Goal: Information Seeking & Learning: Learn about a topic

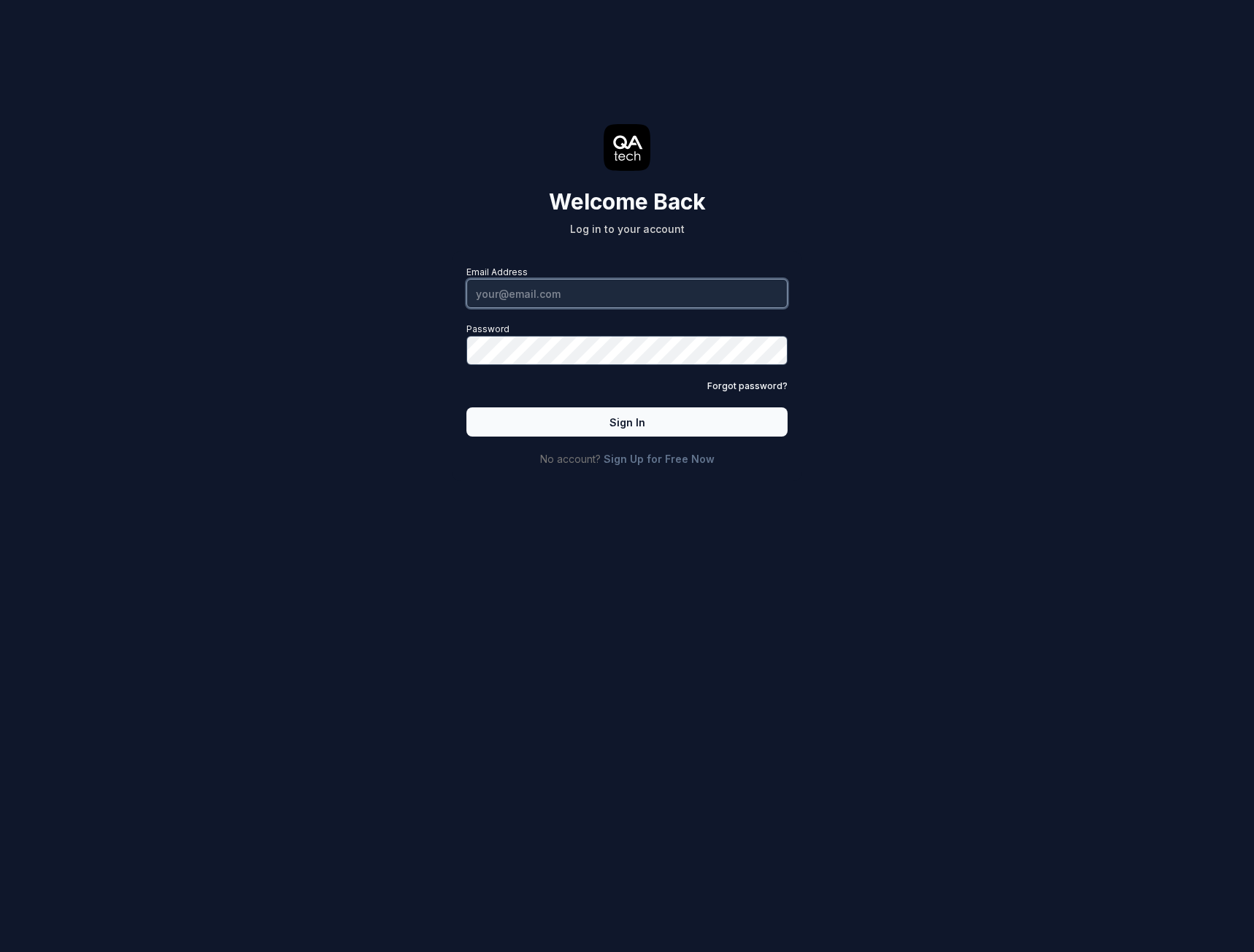
type input "[EMAIL_ADDRESS][DOMAIN_NAME]"
click at [611, 418] on button "Sign In" at bounding box center [627, 421] width 321 height 29
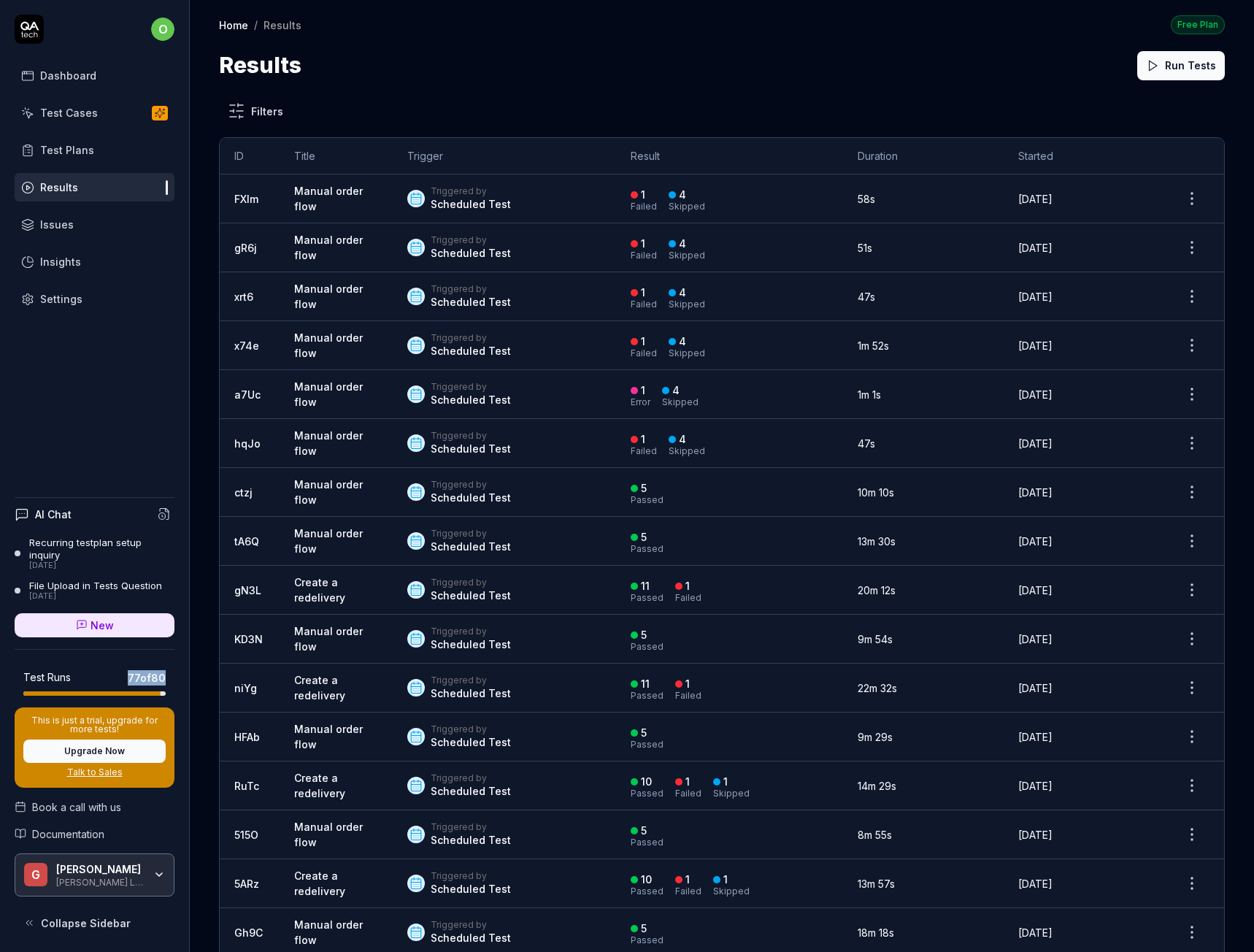
drag, startPoint x: 103, startPoint y: 680, endPoint x: 169, endPoint y: 676, distance: 66.1
click at [169, 676] on div "Test Runs 77 of 80" at bounding box center [94, 678] width 160 height 34
drag, startPoint x: 100, startPoint y: 678, endPoint x: 166, endPoint y: 673, distance: 66.2
click at [166, 673] on div "Test Runs 77 of 80" at bounding box center [94, 678] width 160 height 34
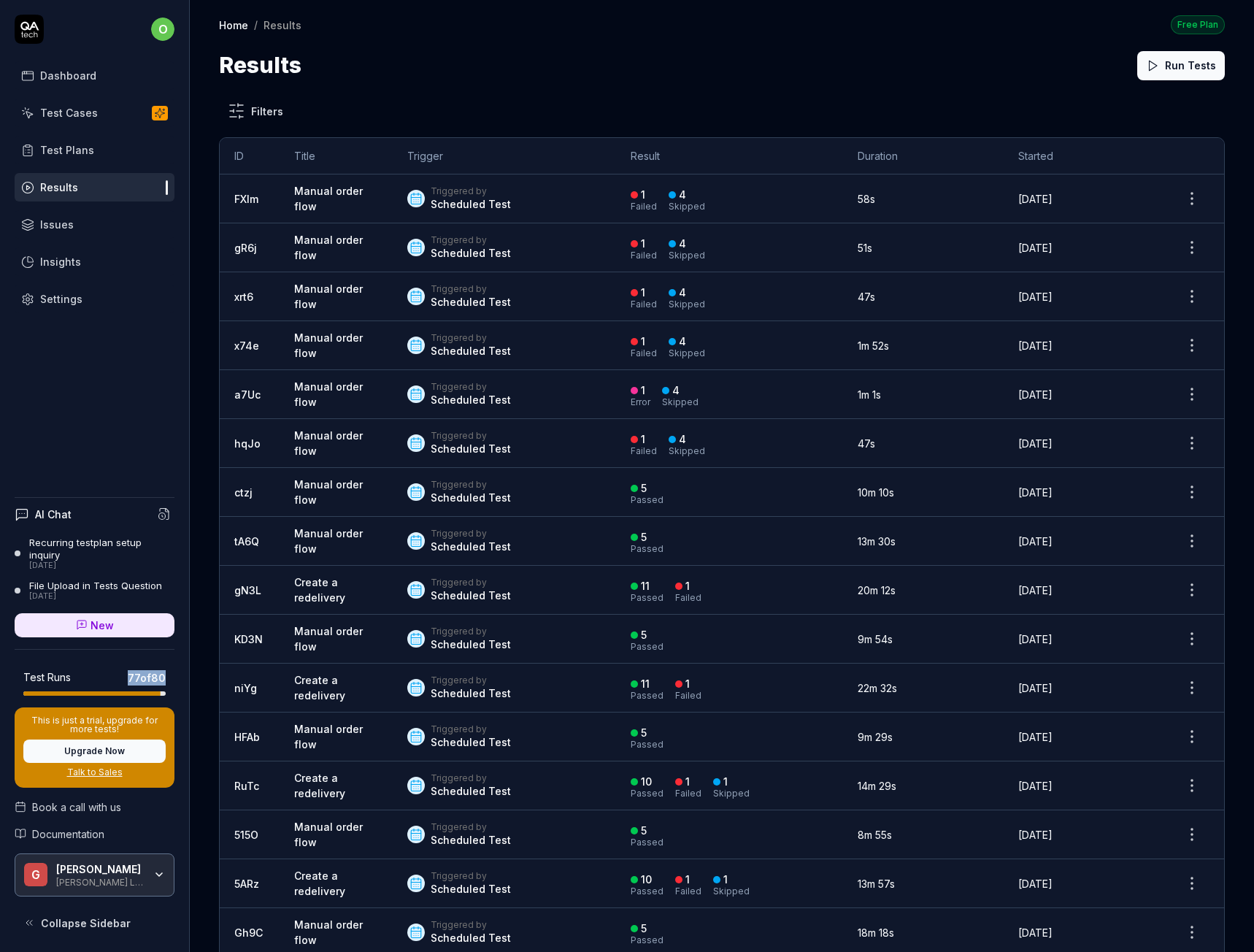
click at [166, 673] on div "Test Runs 77 of 80" at bounding box center [94, 678] width 160 height 34
drag, startPoint x: 161, startPoint y: 677, endPoint x: 81, endPoint y: 666, distance: 80.8
click at [81, 666] on div "Test Runs 77 of 80" at bounding box center [94, 678] width 160 height 34
drag, startPoint x: 81, startPoint y: 666, endPoint x: 97, endPoint y: 668, distance: 16.1
click at [82, 666] on div "Test Runs 77 of 80" at bounding box center [94, 678] width 160 height 34
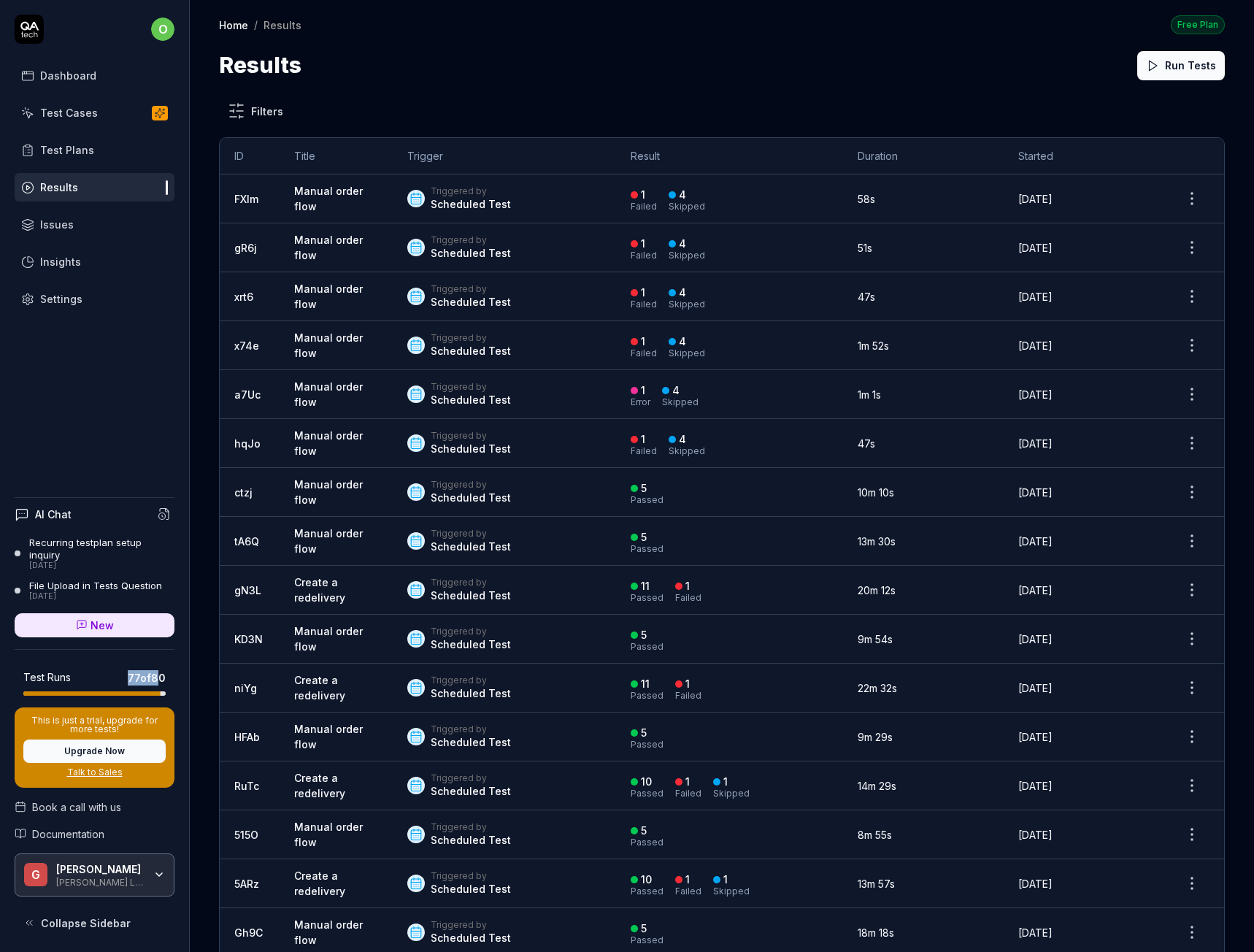
click at [112, 670] on div "Test Runs 77 of 80" at bounding box center [94, 678] width 142 height 15
drag, startPoint x: 112, startPoint y: 669, endPoint x: 138, endPoint y: 672, distance: 26.2
click at [138, 672] on div "Test Runs 77 of 80" at bounding box center [94, 678] width 142 height 15
click at [138, 672] on span "77 of 80" at bounding box center [146, 678] width 38 height 15
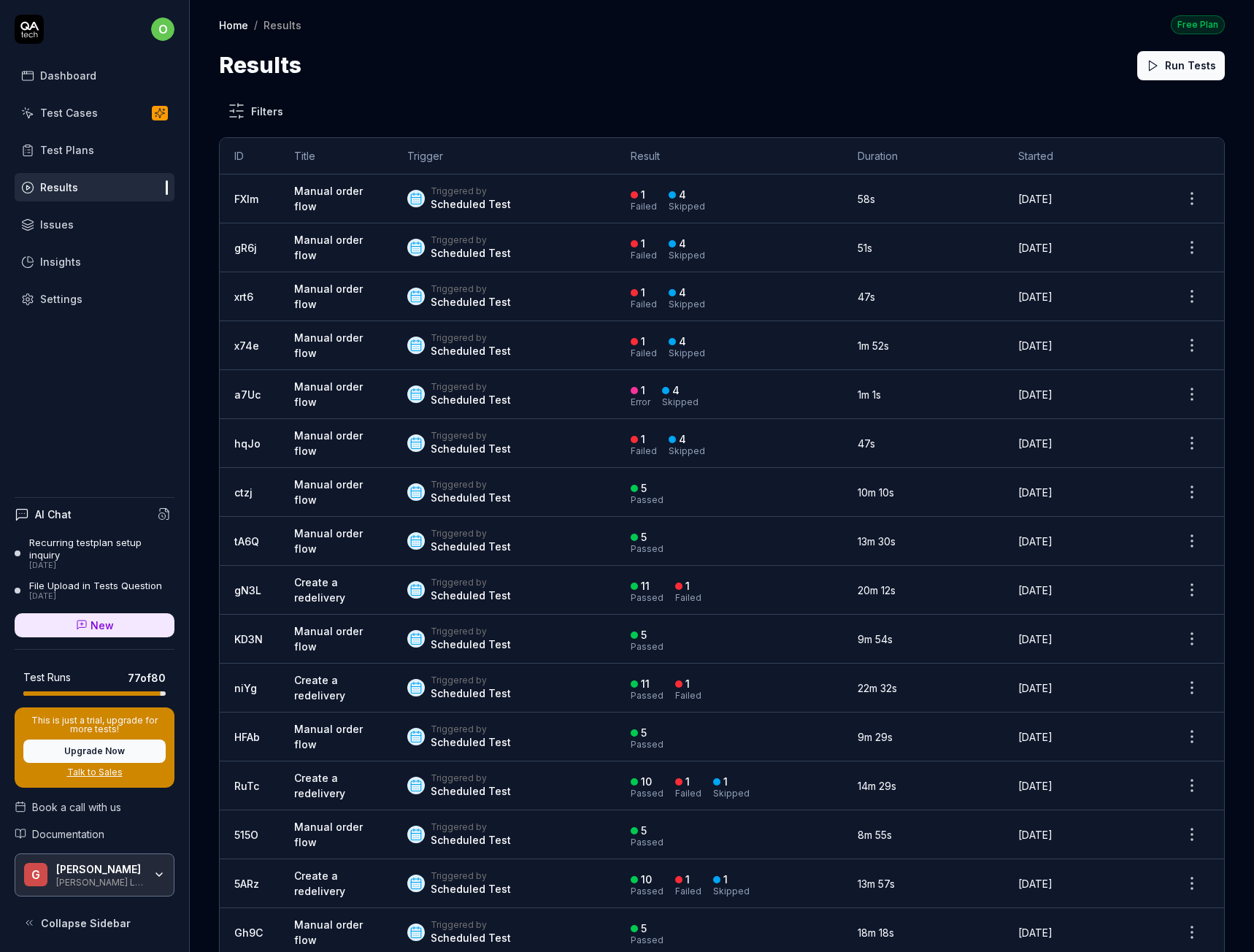
click at [138, 672] on span "77 of 80" at bounding box center [146, 678] width 38 height 15
click at [677, 43] on div "Home / Results Free Plan Home / Results Free Plan Results Run Tests" at bounding box center [721, 41] width 1064 height 82
click at [53, 72] on div "Dashboard" at bounding box center [69, 75] width 56 height 15
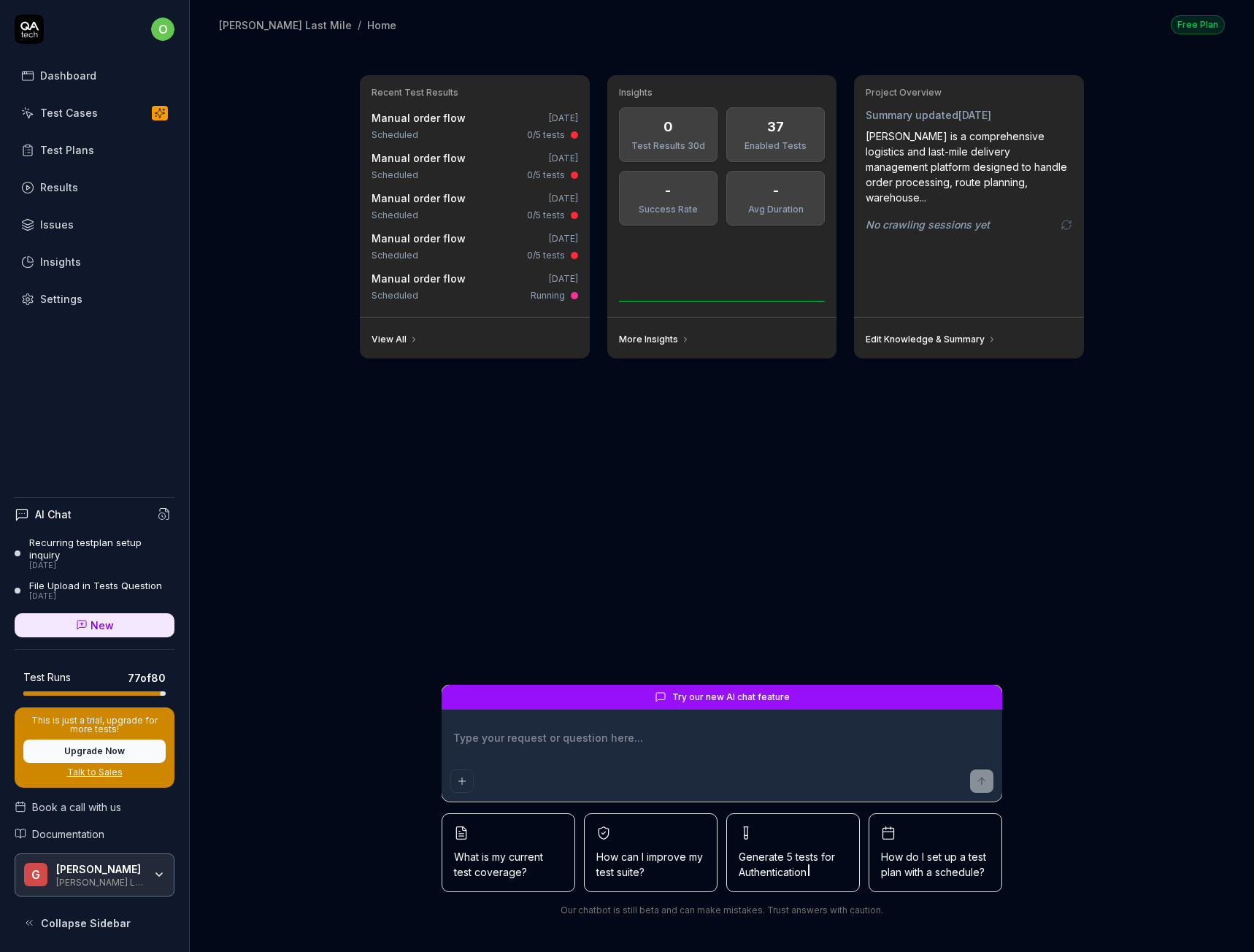
drag, startPoint x: 652, startPoint y: 696, endPoint x: 907, endPoint y: 681, distance: 255.4
click at [907, 681] on div "Recent Test Results Manual order flow [DATE] Scheduled 0/5 tests Manual order f…" at bounding box center [721, 493] width 747 height 859
click at [818, 712] on form "Try our new AI chat feature" at bounding box center [722, 742] width 561 height 117
drag, startPoint x: 812, startPoint y: 699, endPoint x: 612, endPoint y: 696, distance: 200.0
click at [612, 696] on div "Try our new AI chat feature" at bounding box center [722, 697] width 561 height 25
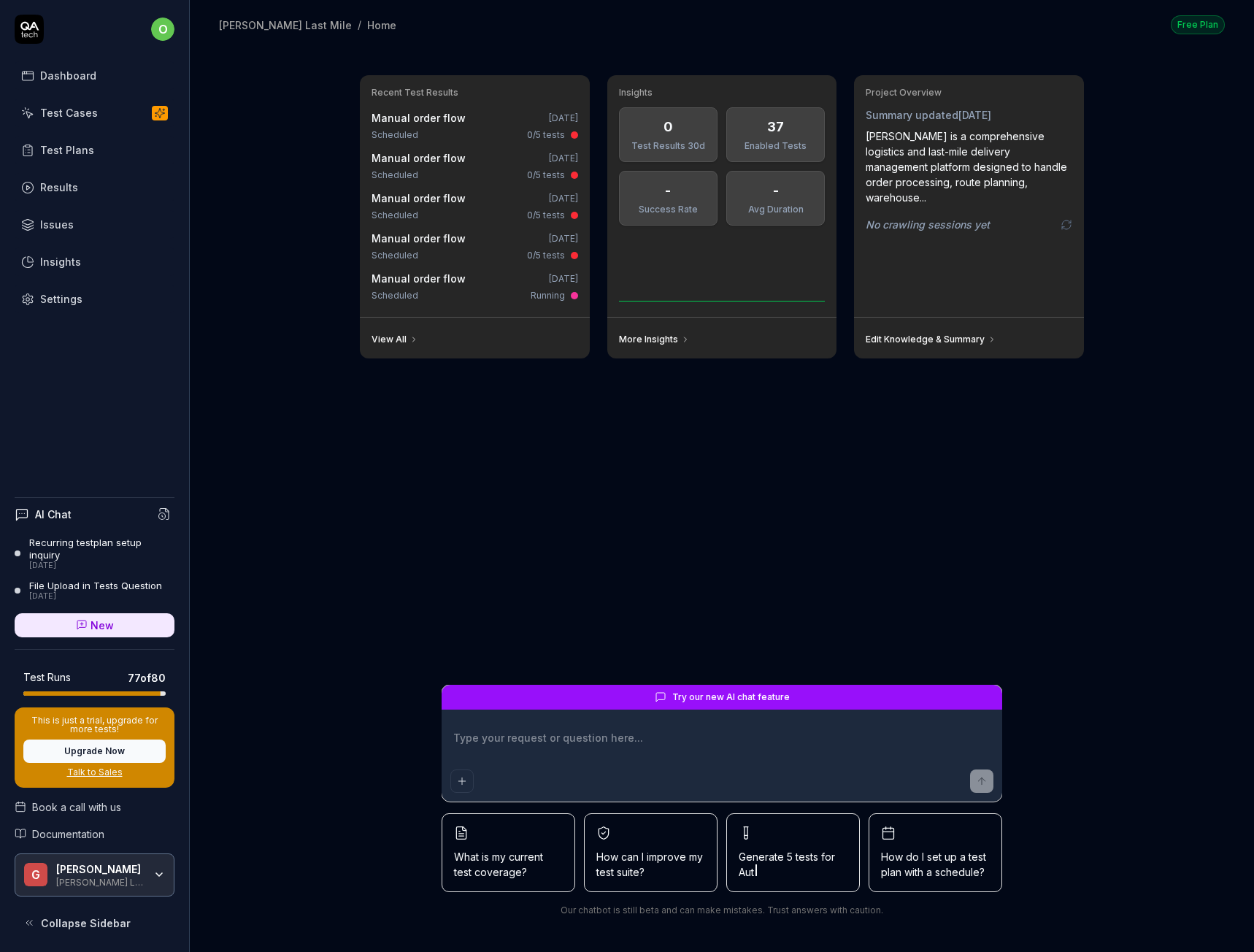
click at [609, 696] on div "Try our new AI chat feature" at bounding box center [722, 697] width 561 height 25
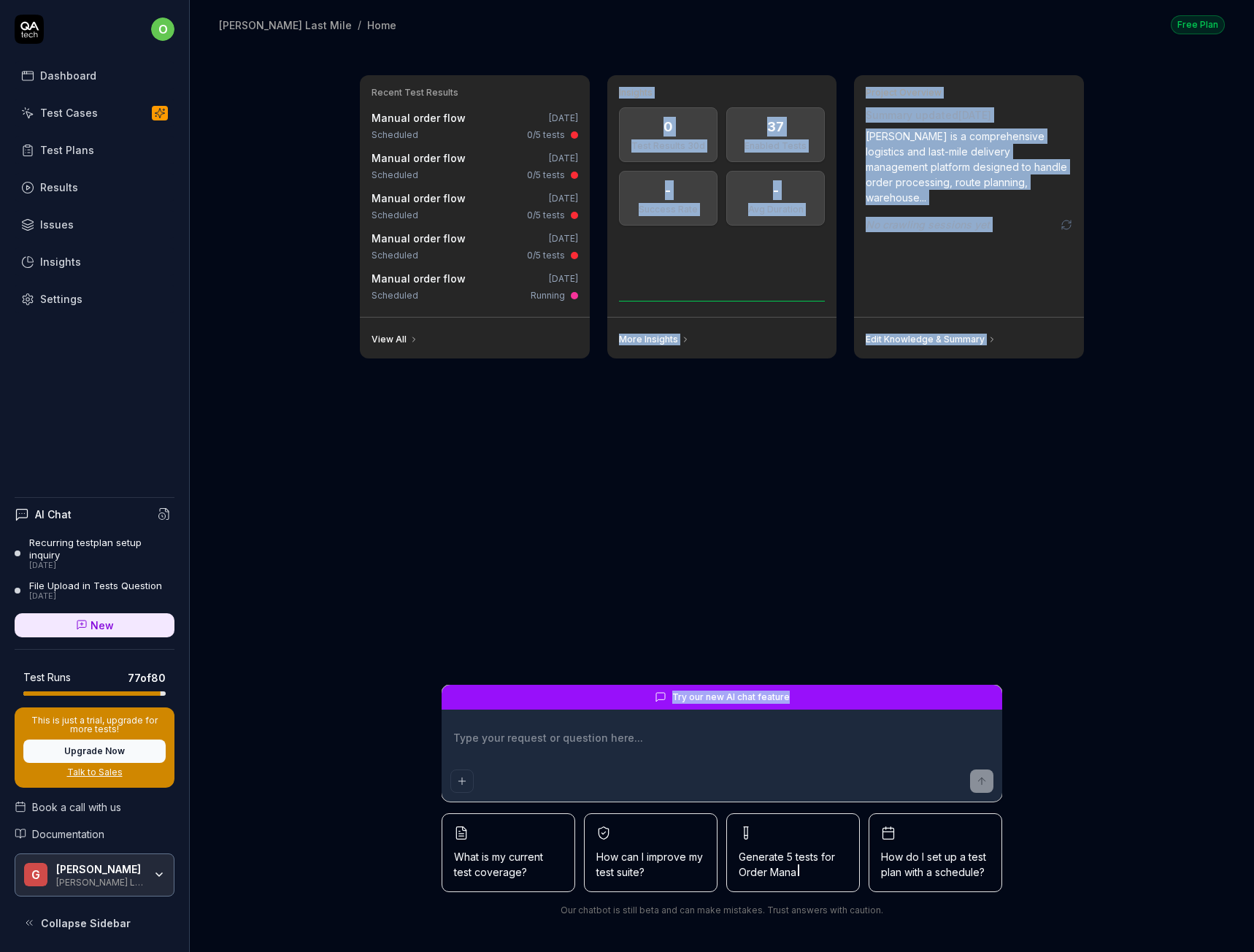
drag, startPoint x: 580, startPoint y: 641, endPoint x: 898, endPoint y: 705, distance: 324.4
click at [898, 705] on div "Recent Test Results Manual order flow [DATE] Scheduled 0/5 tests Manual order f…" at bounding box center [721, 493] width 747 height 859
click at [898, 705] on div "Try our new AI chat feature" at bounding box center [722, 697] width 561 height 25
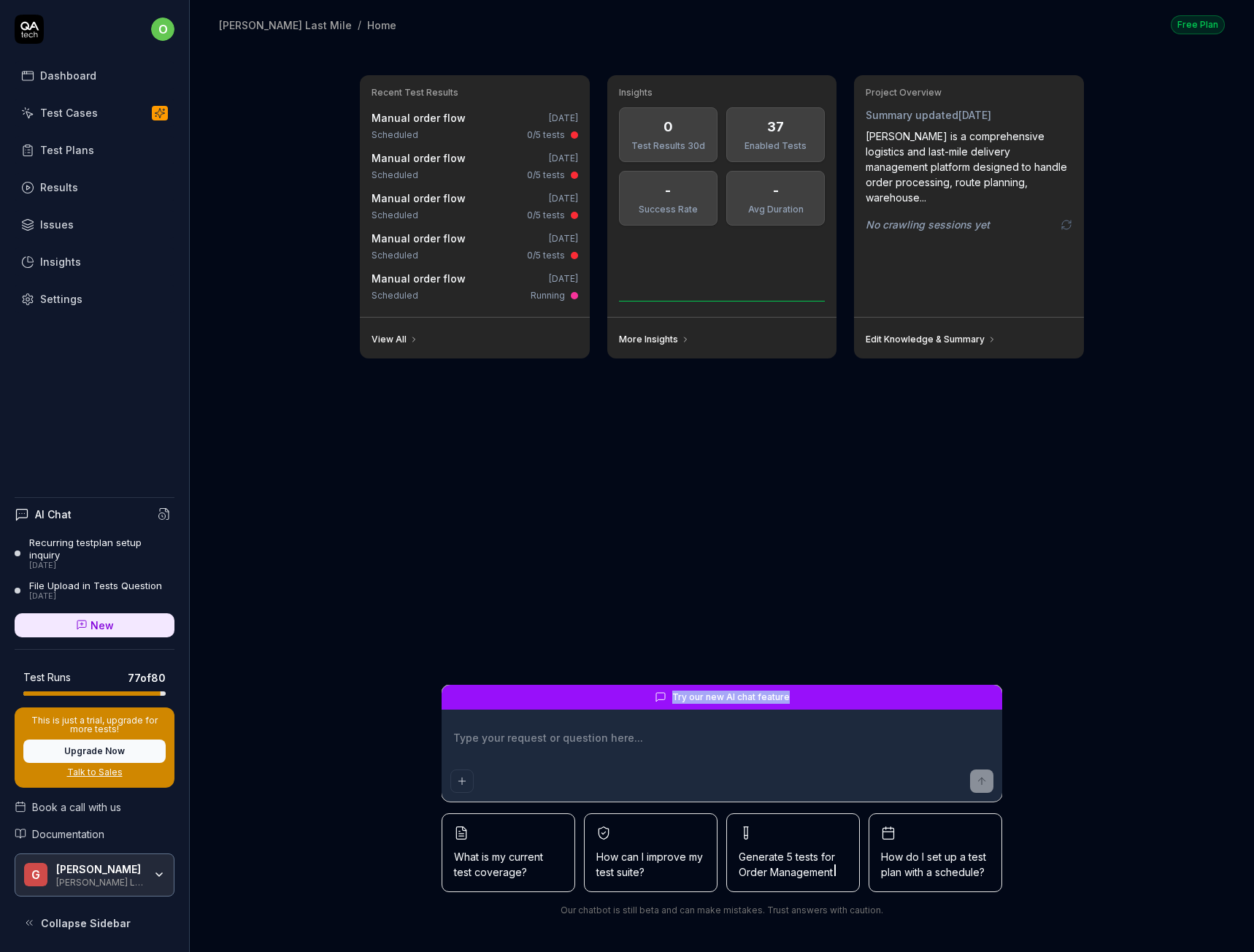
drag, startPoint x: 871, startPoint y: 701, endPoint x: 630, endPoint y: 693, distance: 241.1
click at [630, 693] on div "Try our new AI chat feature" at bounding box center [722, 697] width 561 height 25
drag, startPoint x: 630, startPoint y: 693, endPoint x: 907, endPoint y: 690, distance: 277.0
click at [907, 690] on div "Try our new AI chat feature" at bounding box center [722, 697] width 561 height 25
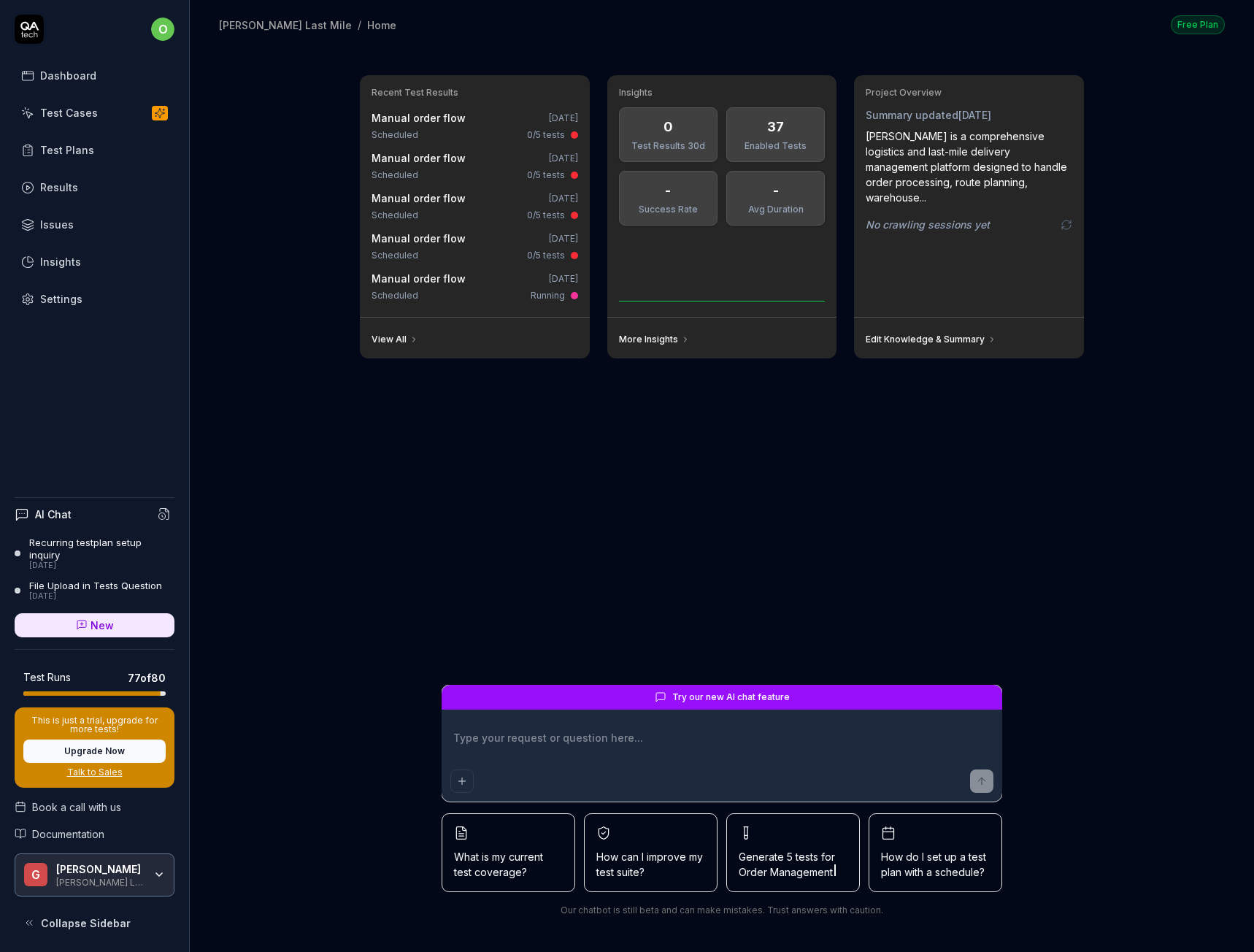
click at [907, 690] on div "Try our new AI chat feature" at bounding box center [722, 697] width 561 height 25
drag, startPoint x: 907, startPoint y: 690, endPoint x: 685, endPoint y: 690, distance: 222.0
click at [685, 690] on div "Try our new AI chat feature" at bounding box center [722, 697] width 561 height 25
click at [685, 690] on span "Try our new AI chat feature" at bounding box center [731, 697] width 118 height 14
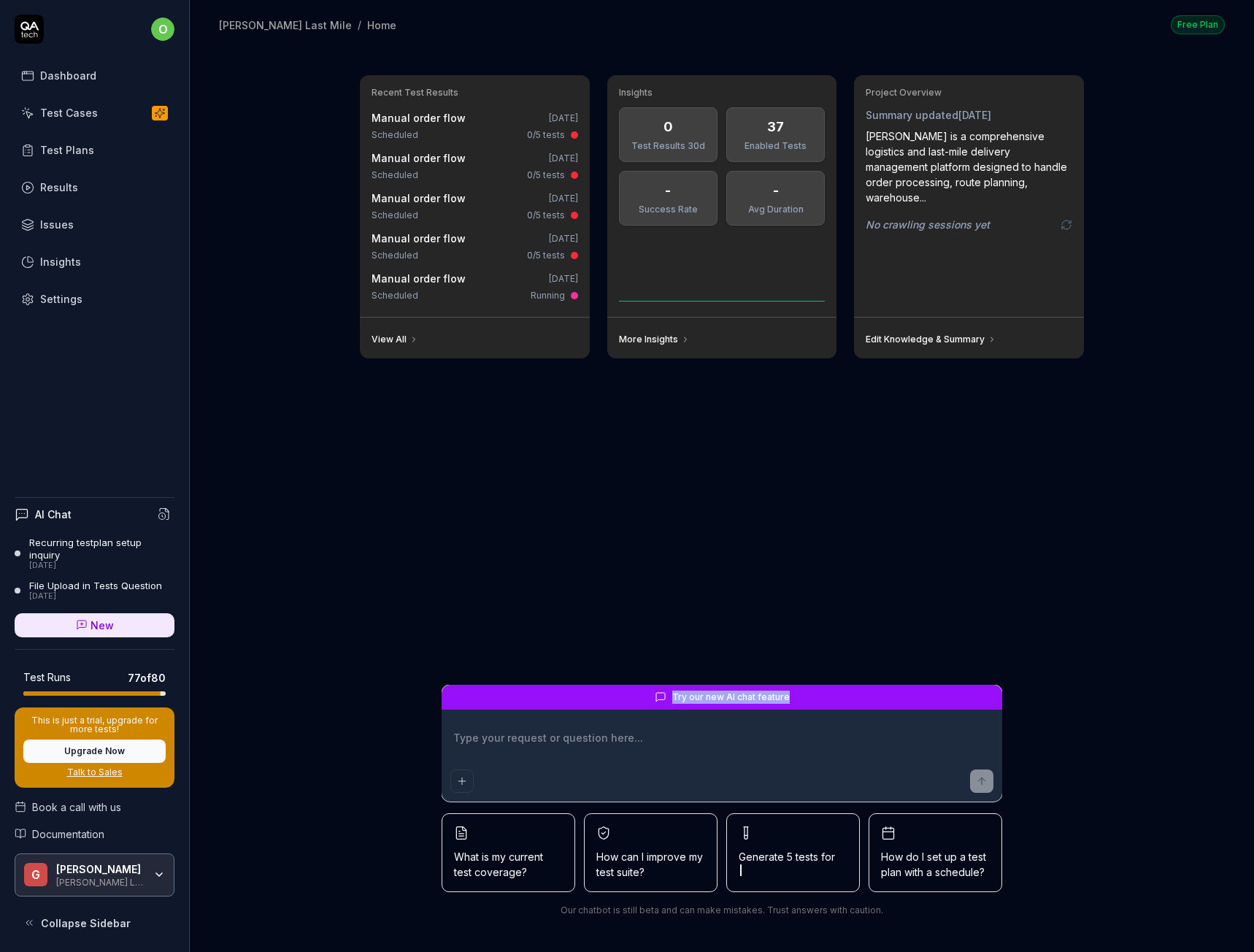
click at [685, 690] on span "Try our new AI chat feature" at bounding box center [731, 697] width 118 height 14
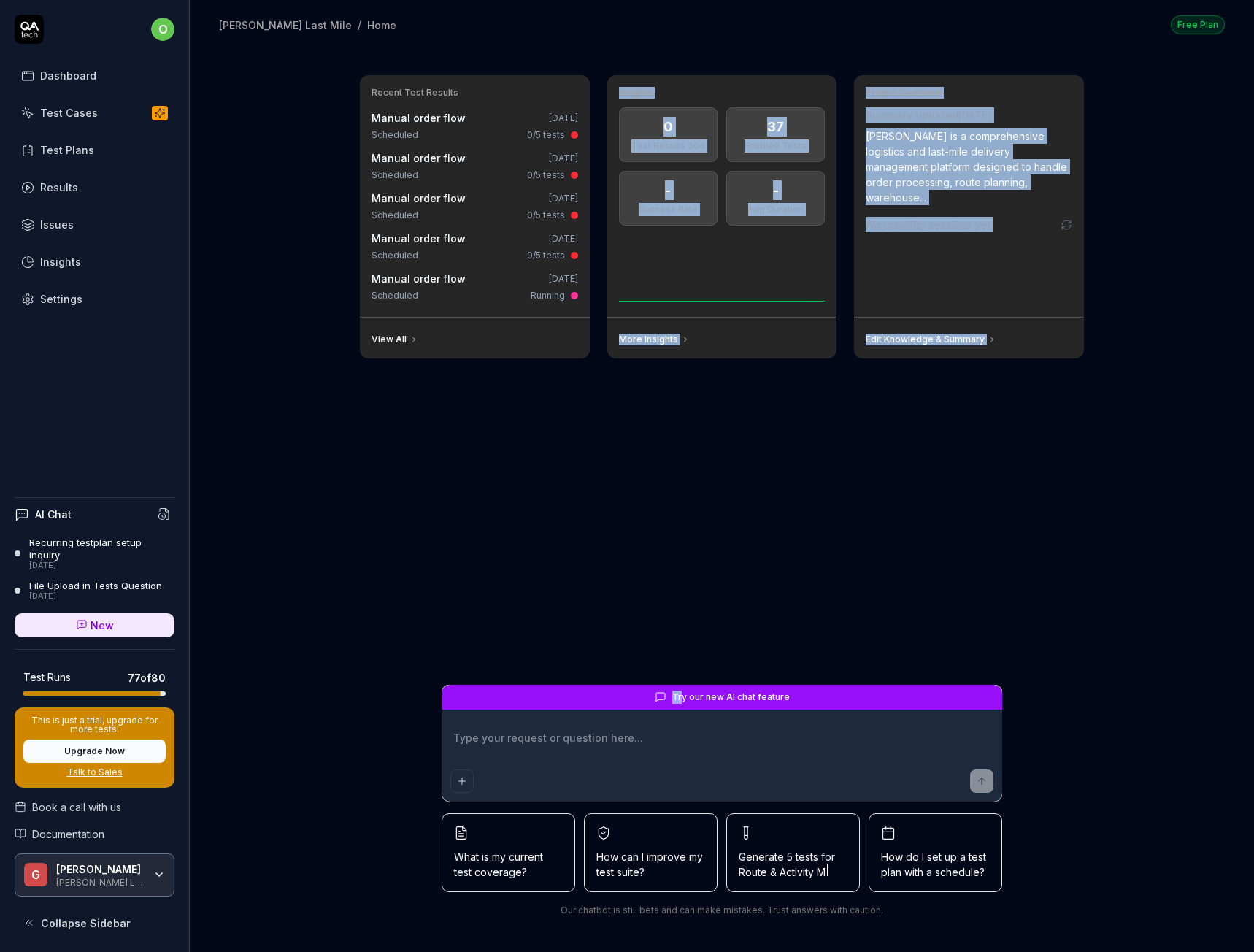
drag, startPoint x: 555, startPoint y: 633, endPoint x: 684, endPoint y: 704, distance: 147.2
click at [684, 704] on div "Recent Test Results Manual order flow [DATE] Scheduled 0/5 tests Manual order f…" at bounding box center [721, 493] width 747 height 859
click at [668, 690] on div "Try our new AI chat feature" at bounding box center [722, 697] width 561 height 25
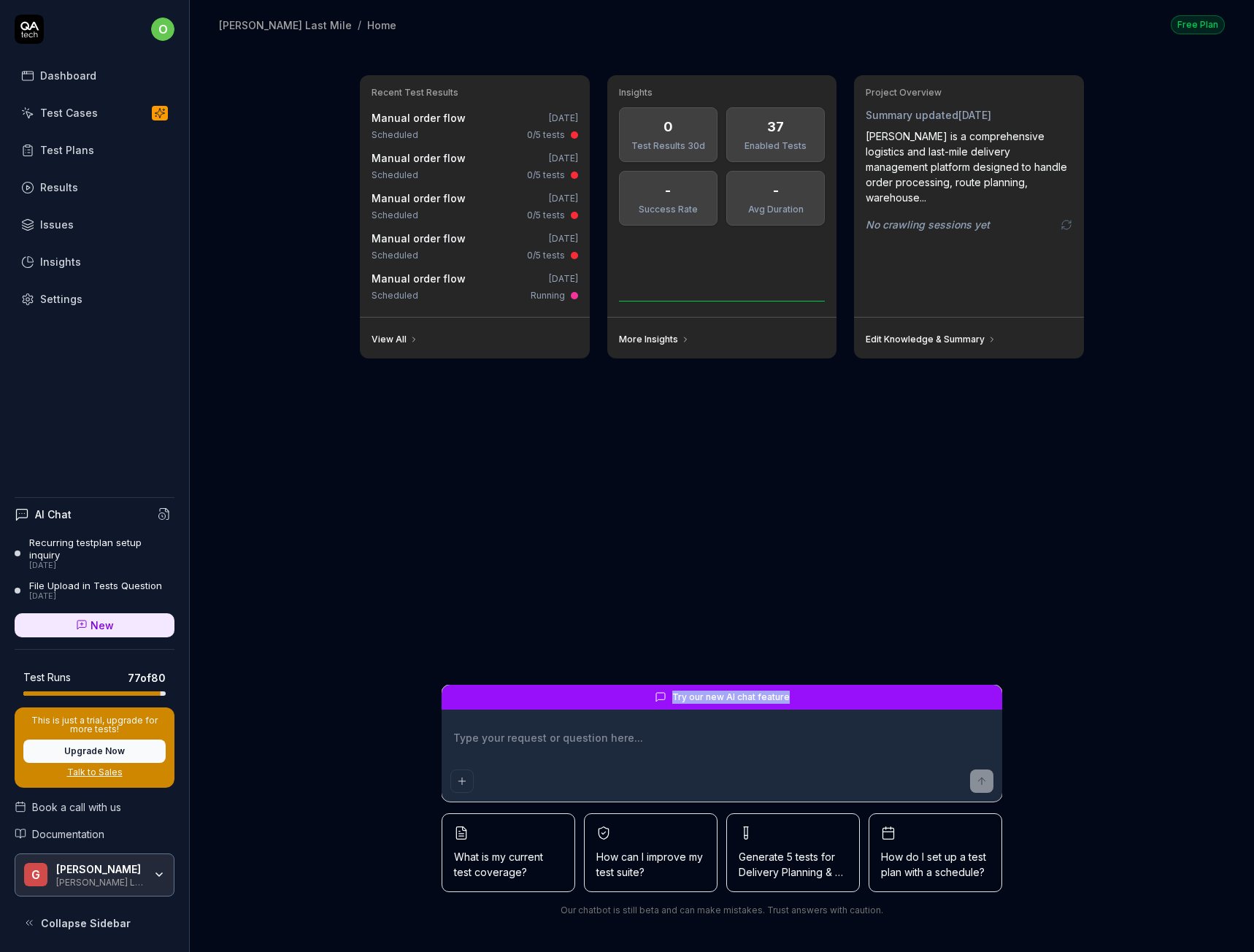
drag, startPoint x: 627, startPoint y: 695, endPoint x: 822, endPoint y: 698, distance: 195.0
click at [822, 698] on div "Try our new AI chat feature" at bounding box center [722, 697] width 561 height 25
drag, startPoint x: 822, startPoint y: 698, endPoint x: 678, endPoint y: 691, distance: 144.2
click at [678, 691] on div "Try our new AI chat feature" at bounding box center [722, 697] width 561 height 25
click at [678, 691] on span "Try our new AI chat feature" at bounding box center [731, 697] width 118 height 14
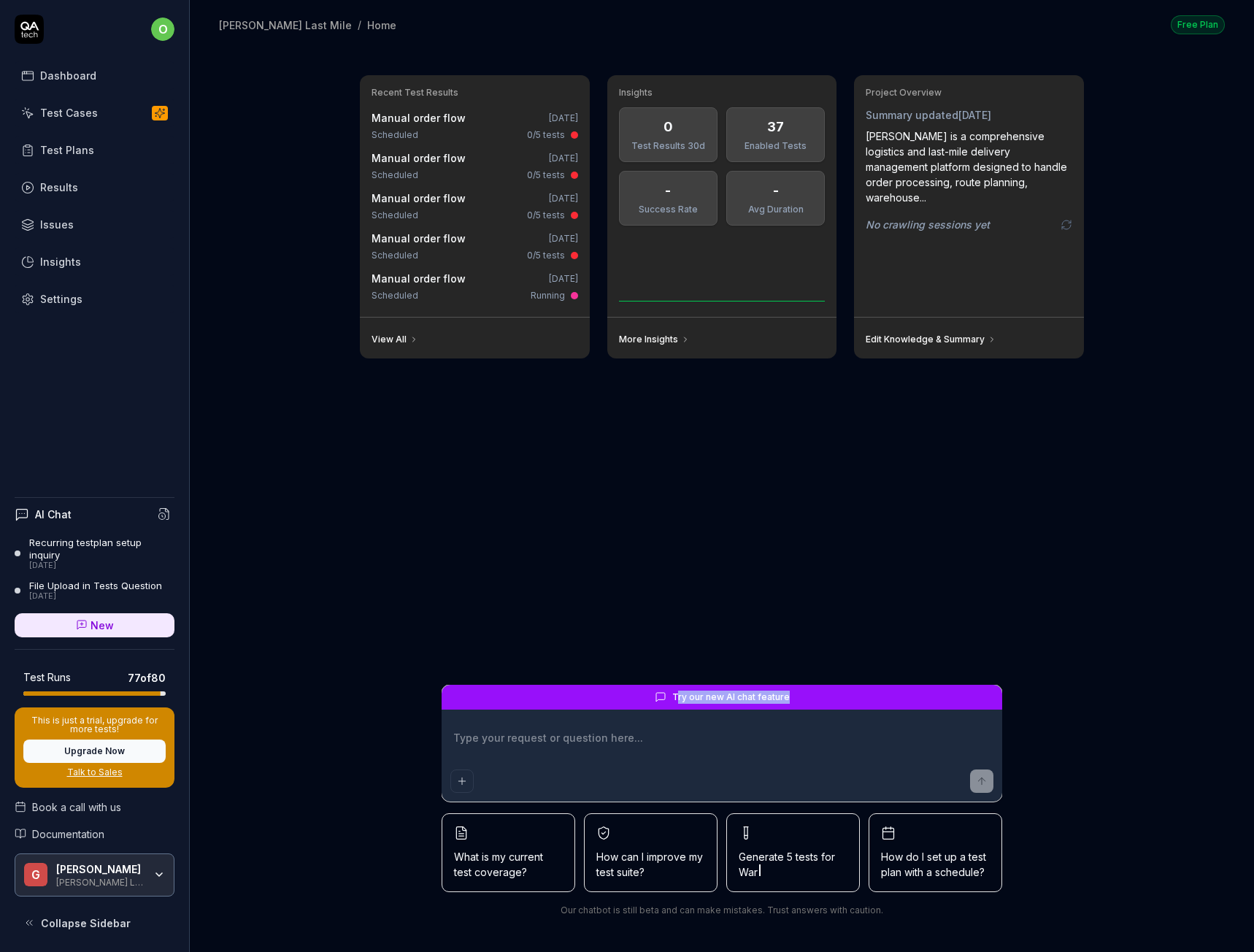
drag, startPoint x: 678, startPoint y: 691, endPoint x: 791, endPoint y: 720, distance: 116.7
click at [791, 720] on form "Try our new AI chat feature" at bounding box center [722, 742] width 561 height 117
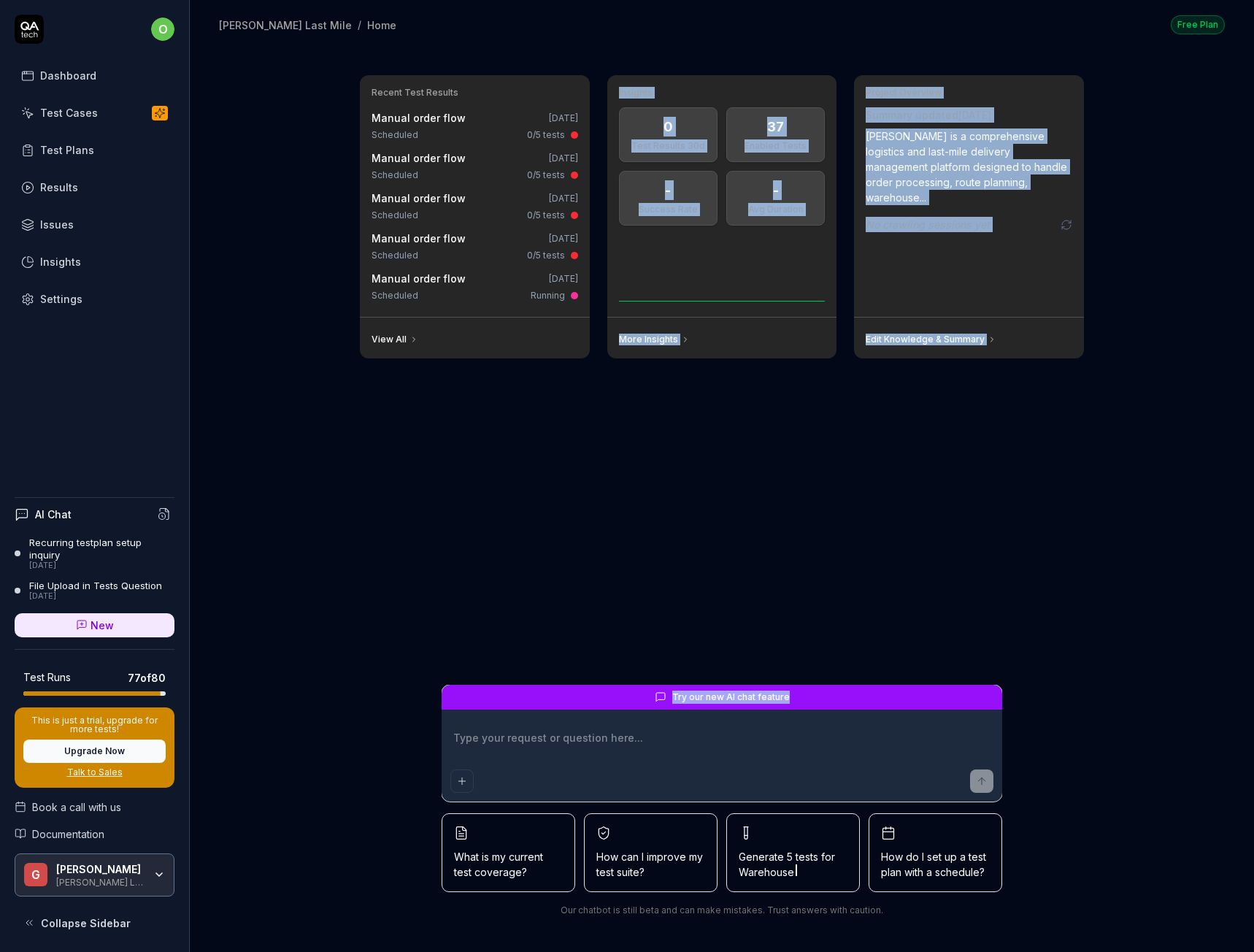
drag, startPoint x: 795, startPoint y: 700, endPoint x: 534, endPoint y: 675, distance: 262.2
click at [534, 675] on div "Recent Test Results Manual order flow [DATE] Scheduled 0/5 tests Manual order f…" at bounding box center [721, 493] width 747 height 859
click at [534, 675] on div "Recent Test Results Manual order flow [DATE] Scheduled 0/5 tests Manual order f…" at bounding box center [721, 374] width 747 height 621
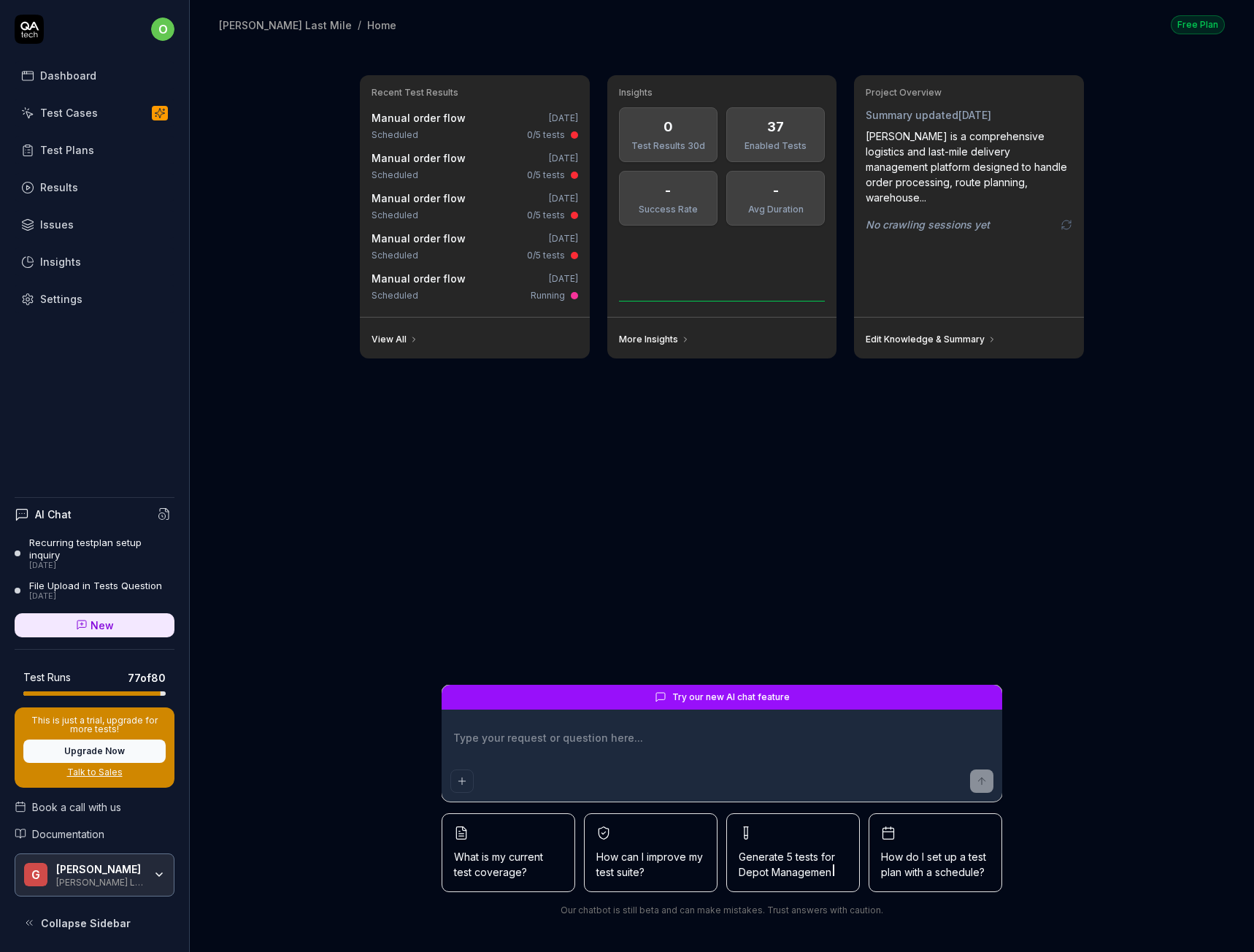
click at [534, 675] on div "Recent Test Results Manual order flow [DATE] Scheduled 0/5 tests Manual order f…" at bounding box center [721, 374] width 747 height 621
click at [569, 562] on div "Recent Test Results Manual order flow [DATE] Scheduled 0/5 tests Manual order f…" at bounding box center [721, 374] width 747 height 621
click at [681, 343] on icon at bounding box center [685, 339] width 9 height 9
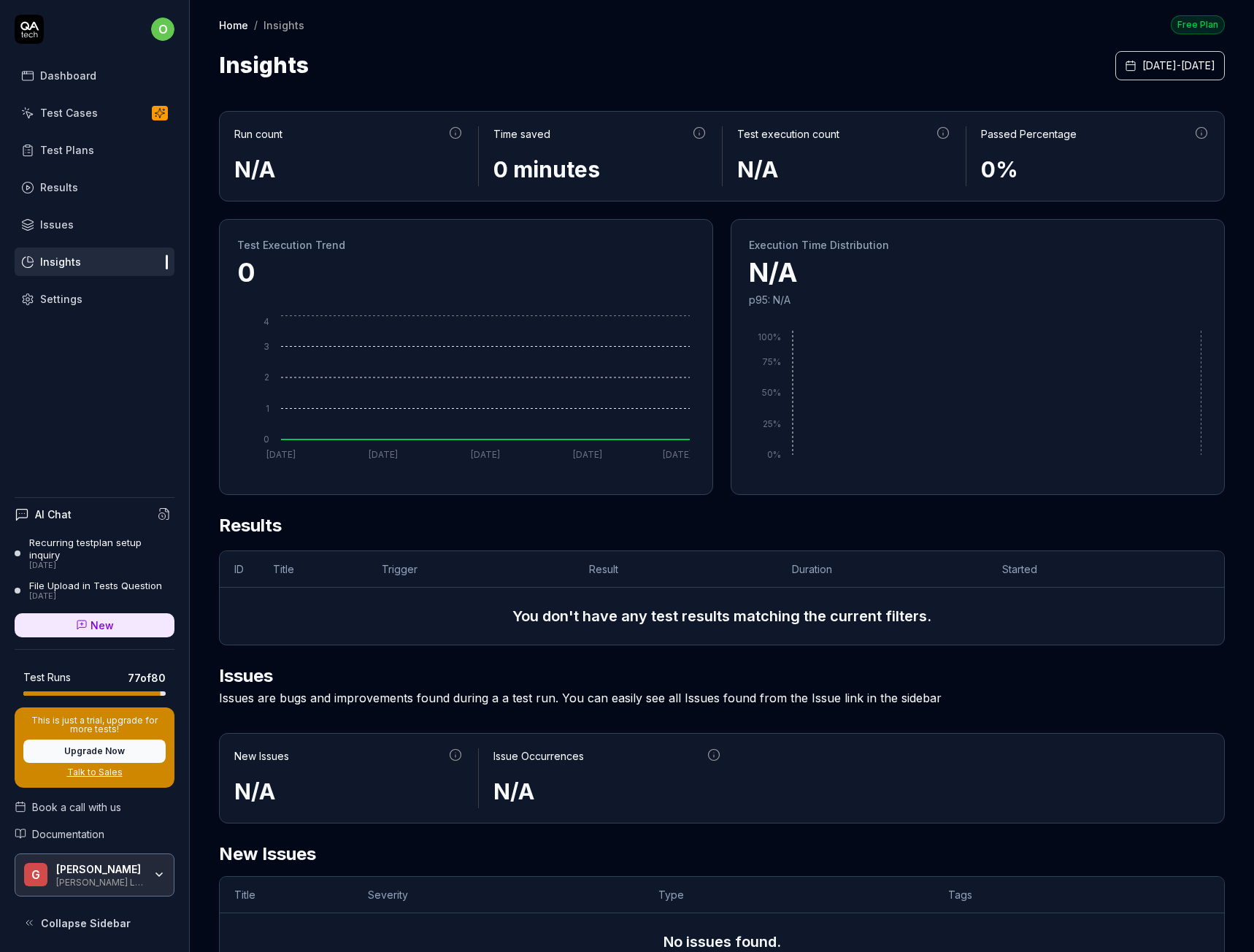
click at [85, 228] on link "Issues" at bounding box center [94, 223] width 160 height 28
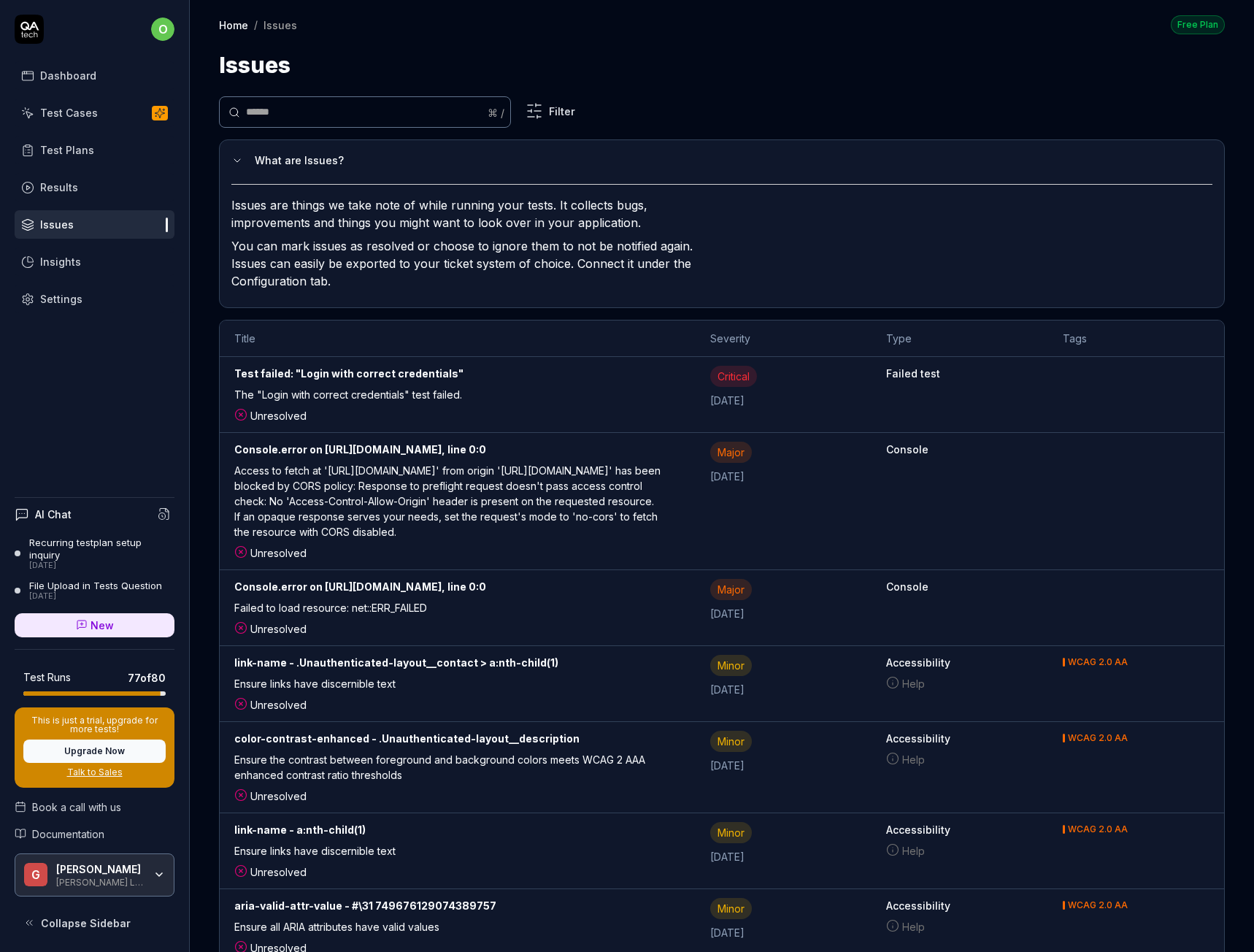
click at [102, 268] on link "Insights" at bounding box center [94, 261] width 160 height 28
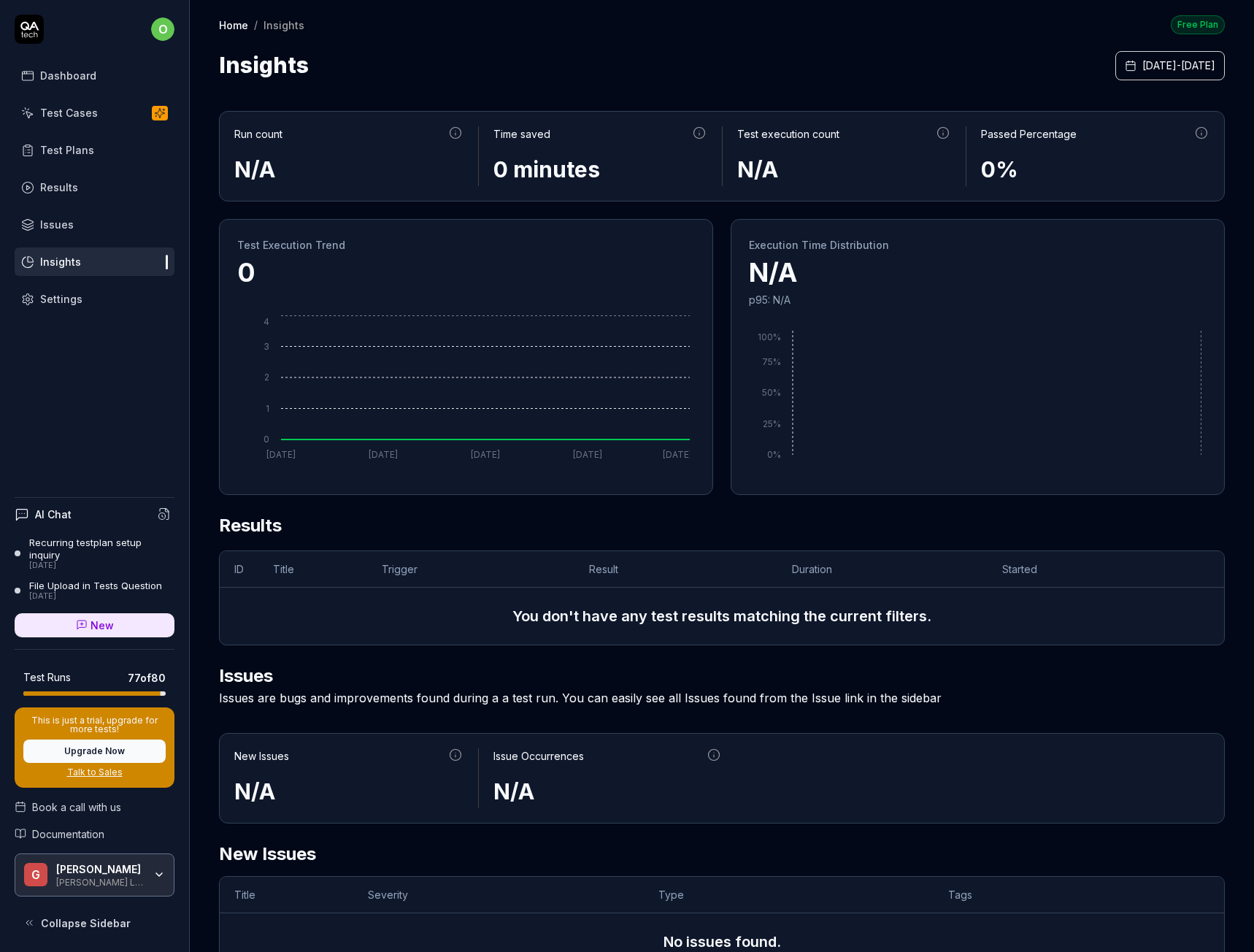
click at [77, 85] on link "Dashboard" at bounding box center [94, 74] width 160 height 28
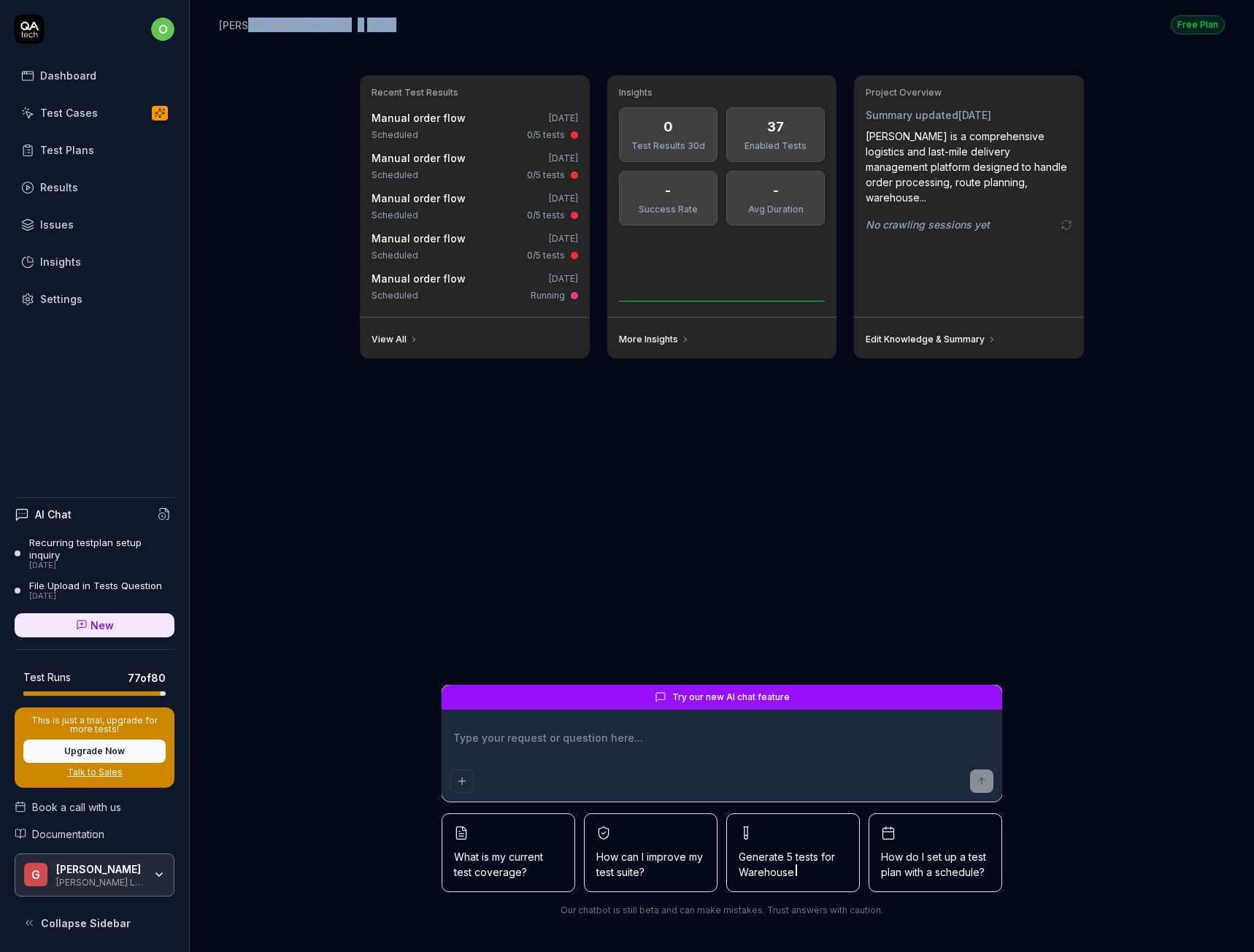
drag, startPoint x: 248, startPoint y: 29, endPoint x: 380, endPoint y: 28, distance: 132.0
click at [380, 28] on div "[PERSON_NAME] Last Mile / Home Free Plan" at bounding box center [722, 24] width 1006 height 19
drag, startPoint x: 232, startPoint y: 26, endPoint x: 375, endPoint y: 28, distance: 143.0
click at [357, 27] on div "[PERSON_NAME] Last Mile / Home Free Plan" at bounding box center [722, 24] width 1006 height 19
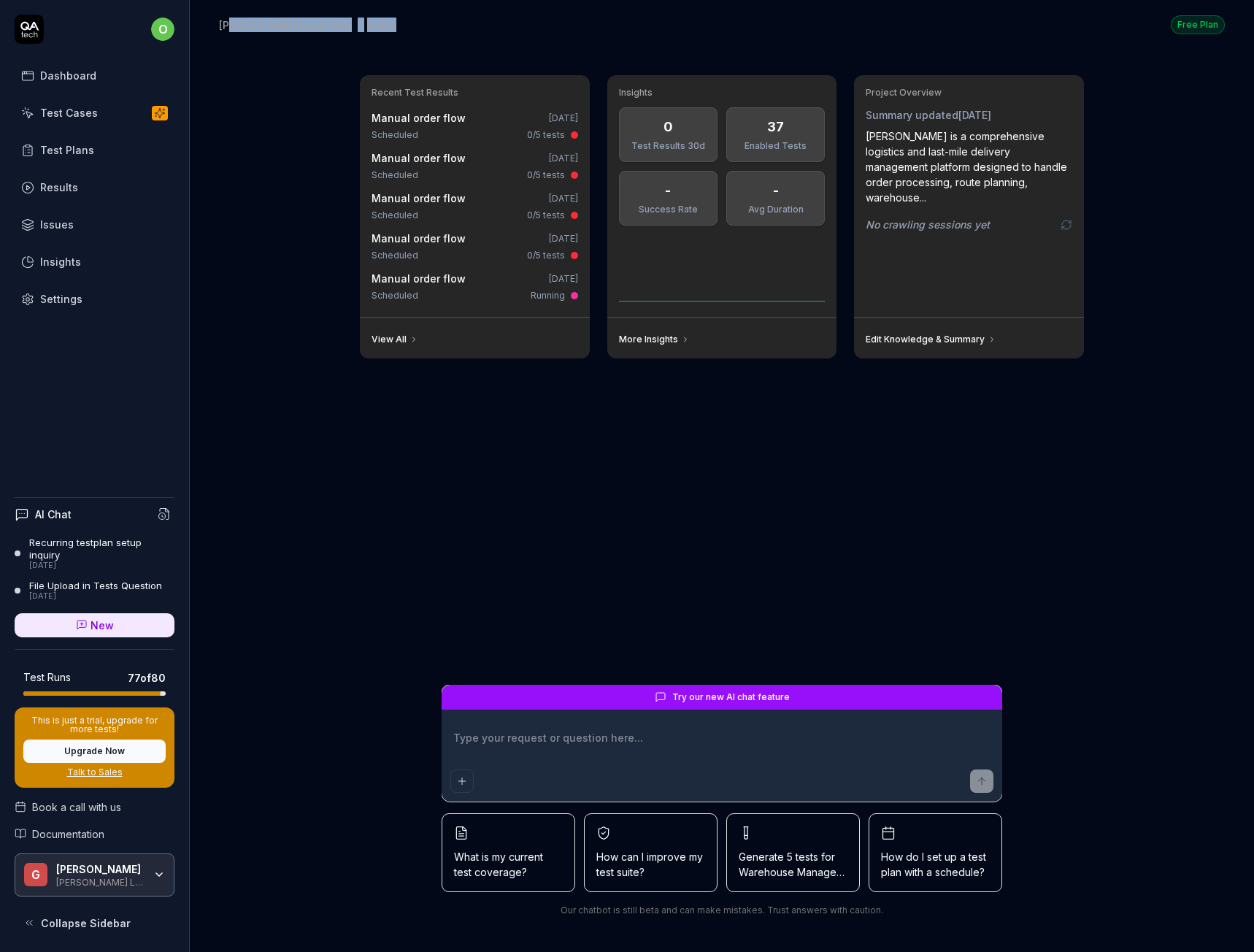
click at [390, 31] on div "[PERSON_NAME] Last Mile / Home Free Plan" at bounding box center [722, 24] width 1006 height 19
click at [988, 145] on div "[PERSON_NAME] is a comprehensive logistics and last-mile delivery management pl…" at bounding box center [970, 166] width 207 height 76
drag, startPoint x: 941, startPoint y: 186, endPoint x: 898, endPoint y: 284, distance: 107.0
click at [898, 284] on div "Project Overview Summary updated [DATE] [PERSON_NAME] is a comprehensive logist…" at bounding box center [969, 196] width 230 height 242
type textarea "*"
